Goal: Transaction & Acquisition: Purchase product/service

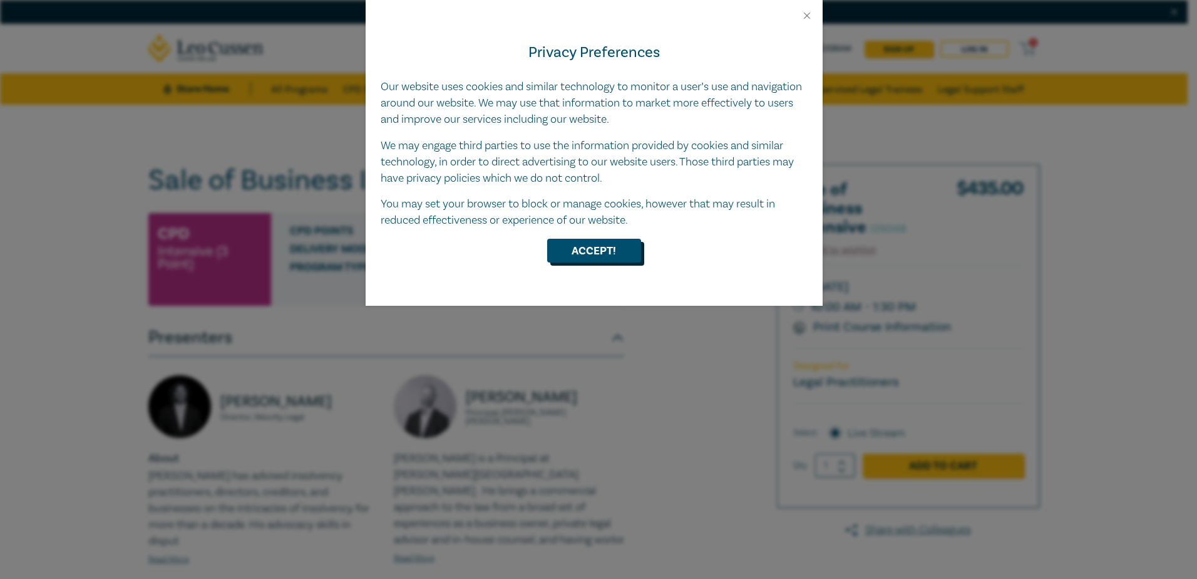
click at [594, 247] on button "Accept!" at bounding box center [594, 251] width 94 height 24
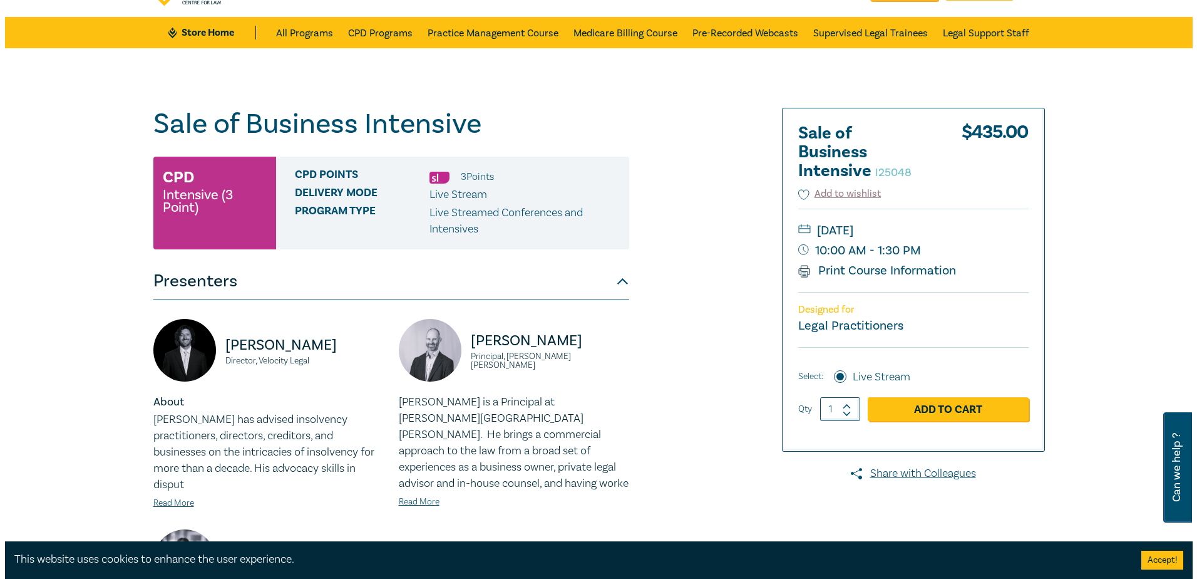
scroll to position [125, 0]
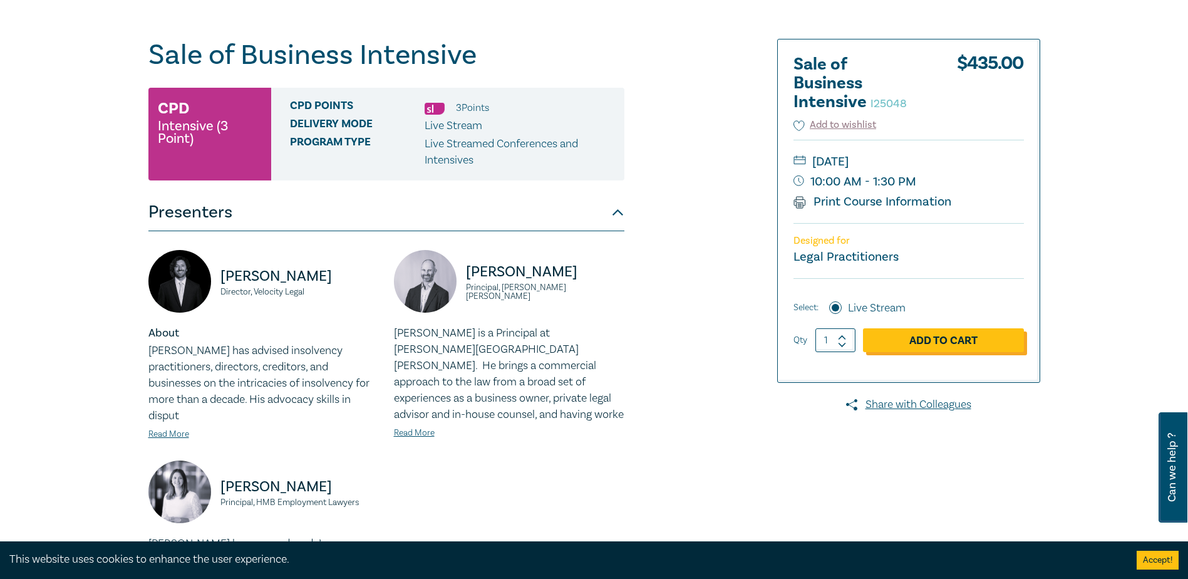
click at [942, 336] on link "Add to Cart" at bounding box center [943, 340] width 161 height 24
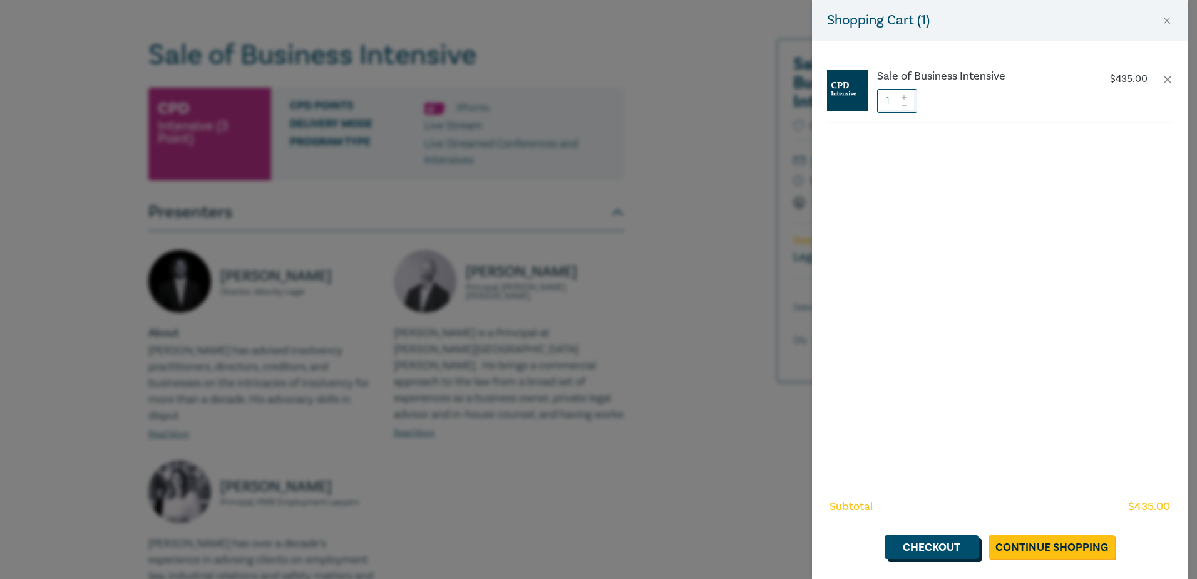
click at [951, 549] on link "Checkout" at bounding box center [932, 547] width 94 height 24
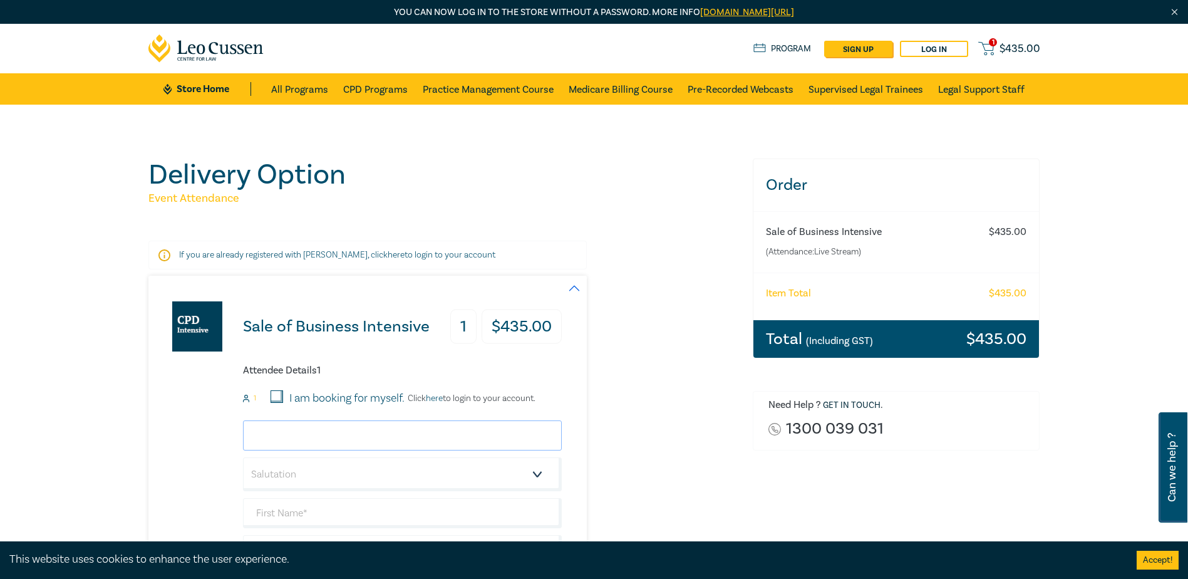
click at [348, 428] on input "email" at bounding box center [402, 435] width 319 height 30
type input "katherinet@hnlaw.com.au"
click at [407, 466] on select "Salutation Mr. Mrs. Ms. Miss Dr. Prof. Other" at bounding box center [402, 474] width 319 height 34
select select "Ms."
click at [243, 457] on select "Salutation Mr. Mrs. Ms. Miss Dr. Prof. Other" at bounding box center [402, 474] width 319 height 34
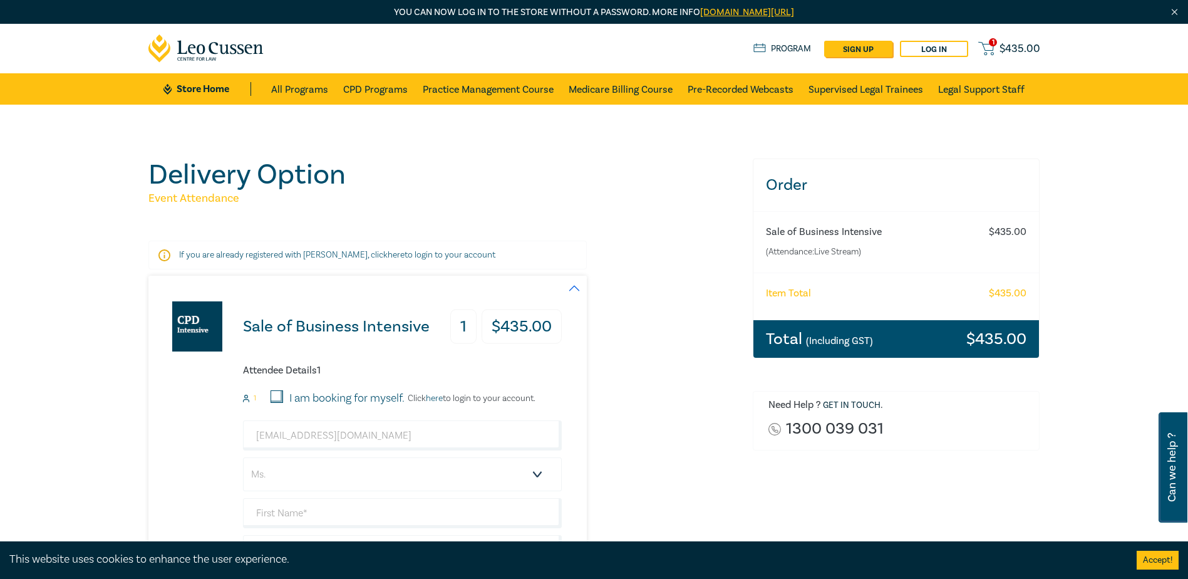
scroll to position [125, 0]
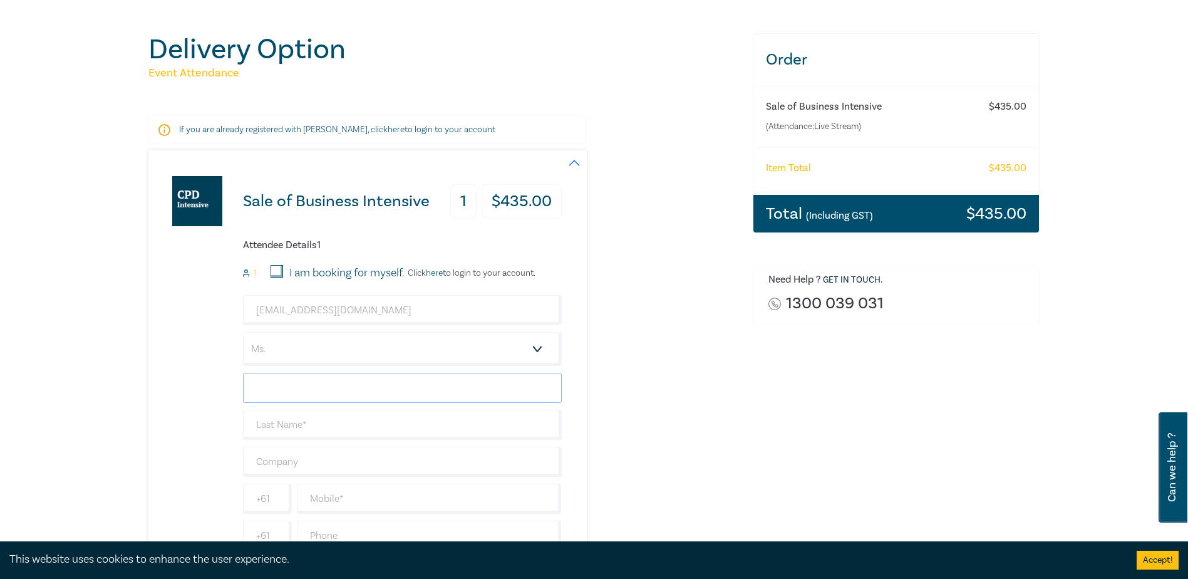
click at [354, 393] on input "text" at bounding box center [402, 388] width 319 height 30
type input "Katherine"
click at [363, 420] on input "text" at bounding box center [402, 425] width 319 height 30
type input "Temple"
click at [307, 464] on input "text" at bounding box center [402, 461] width 319 height 30
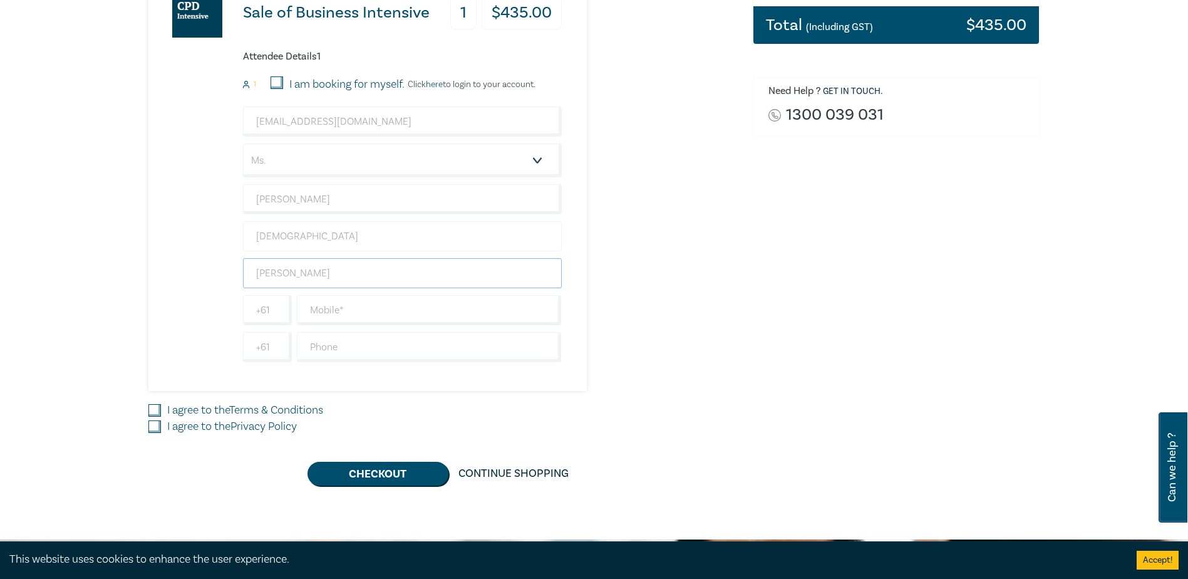
scroll to position [313, 0]
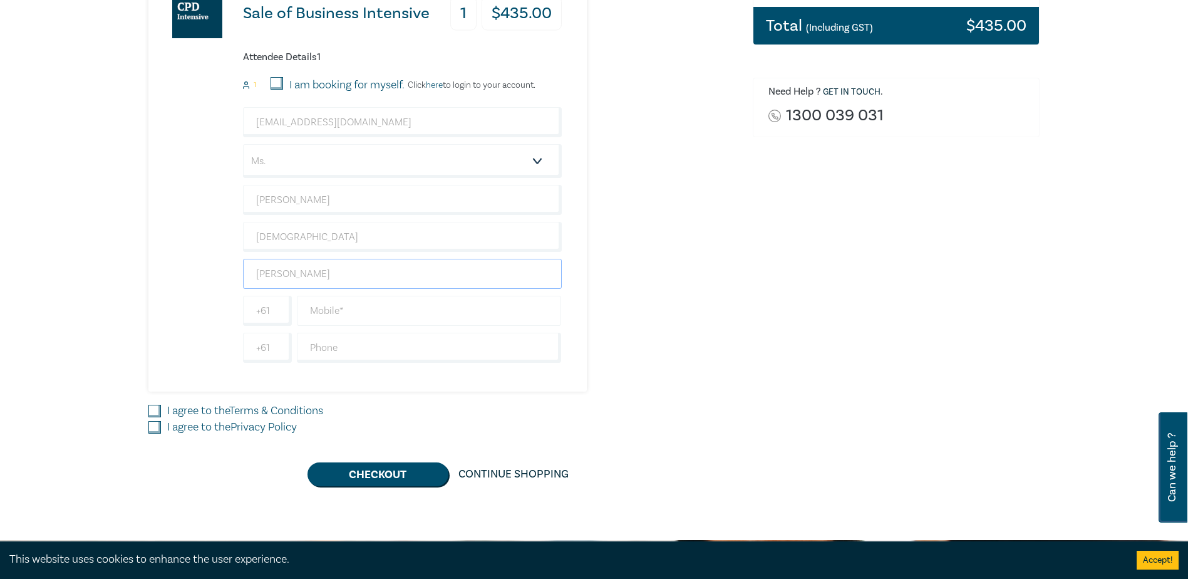
type input "[PERSON_NAME]"
click at [372, 317] on input "text" at bounding box center [429, 311] width 265 height 30
type input "0429335851"
click at [340, 347] on input "text" at bounding box center [429, 348] width 265 height 30
type input "0396708200"
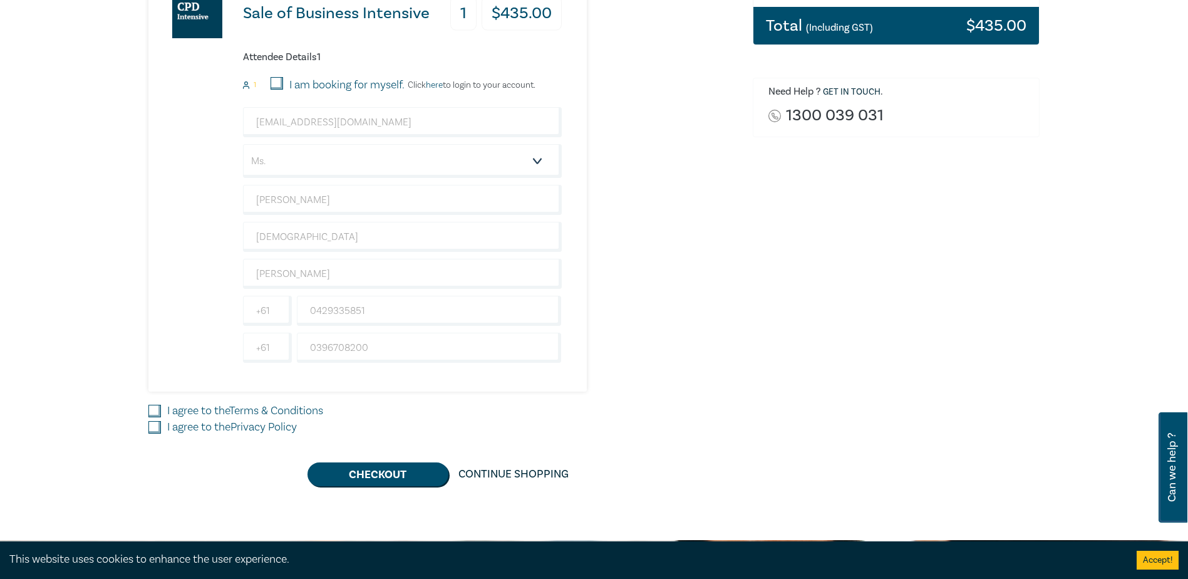
click at [154, 411] on input "I agree to the Terms & Conditions" at bounding box center [154, 411] width 13 height 13
checkbox input "true"
click at [155, 426] on input "I agree to the Privacy Policy" at bounding box center [154, 427] width 13 height 13
checkbox input "true"
click at [386, 474] on button "Checkout" at bounding box center [377, 474] width 141 height 24
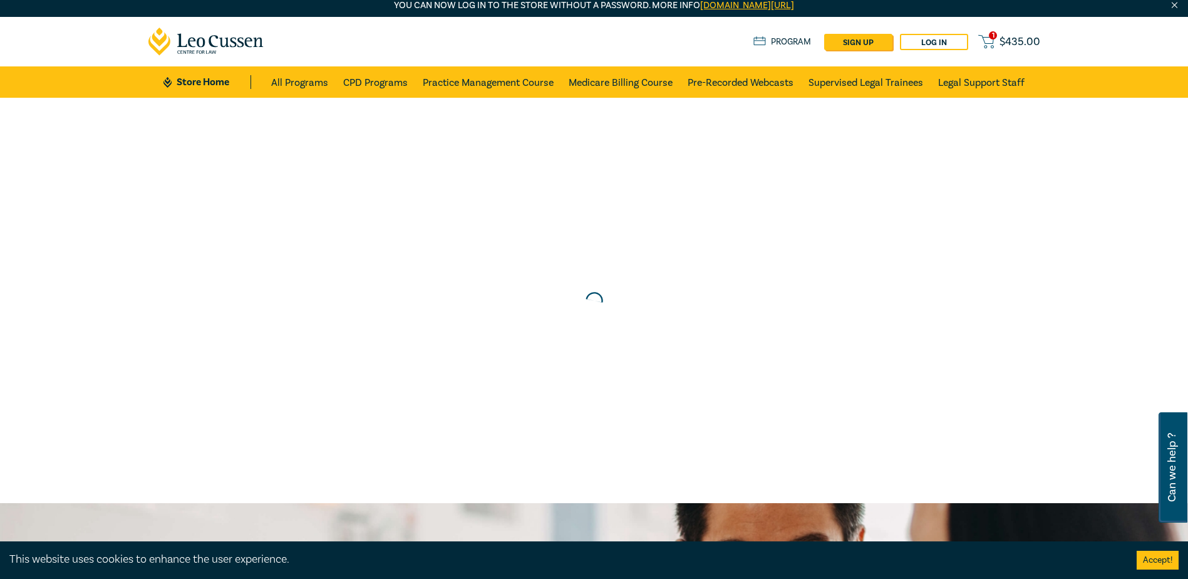
scroll to position [0, 0]
